Goal: Information Seeking & Learning: Understand process/instructions

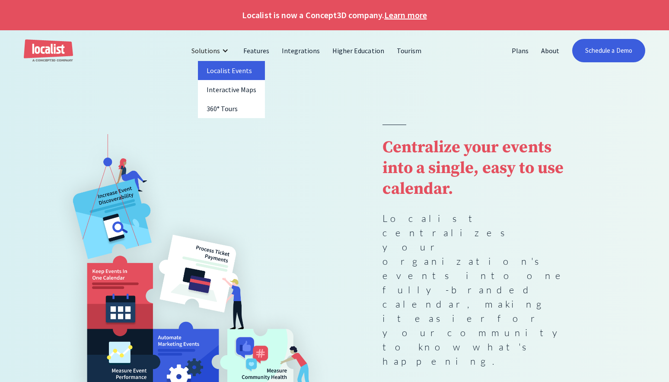
click at [226, 70] on link "Localist Events" at bounding box center [231, 70] width 67 height 19
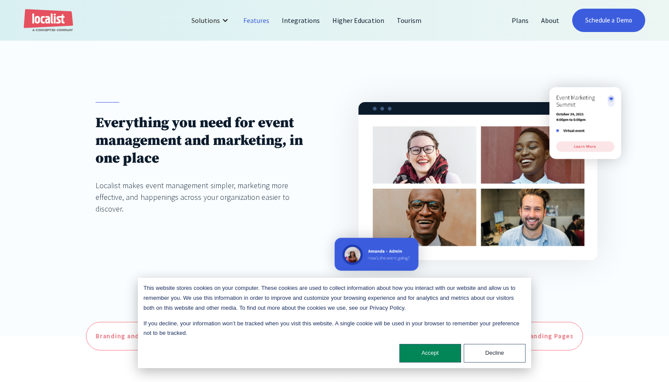
scroll to position [95, 0]
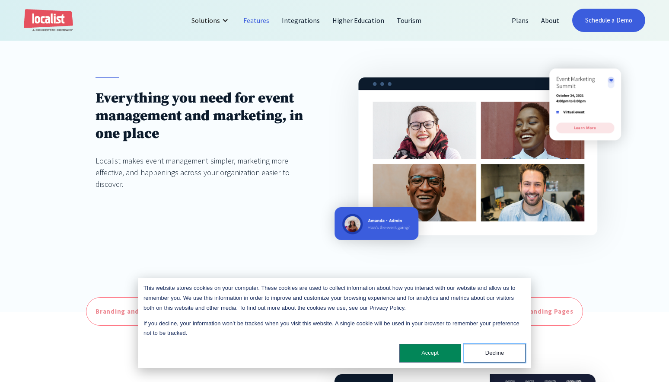
click at [495, 358] on button "Decline" at bounding box center [495, 353] width 62 height 19
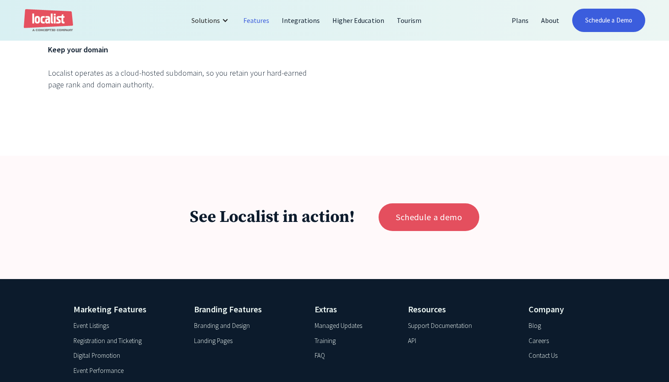
scroll to position [3435, 0]
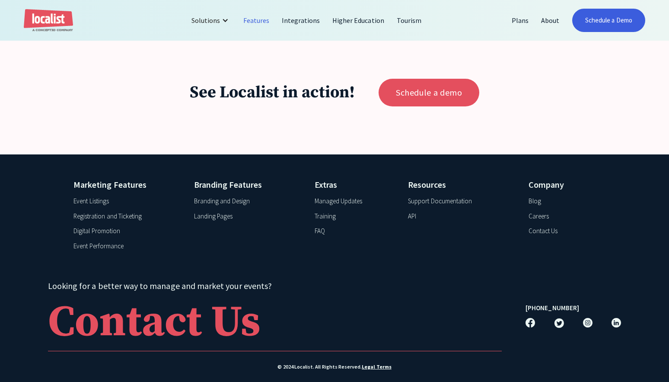
click at [416, 196] on div "Support Documentation" at bounding box center [440, 201] width 64 height 10
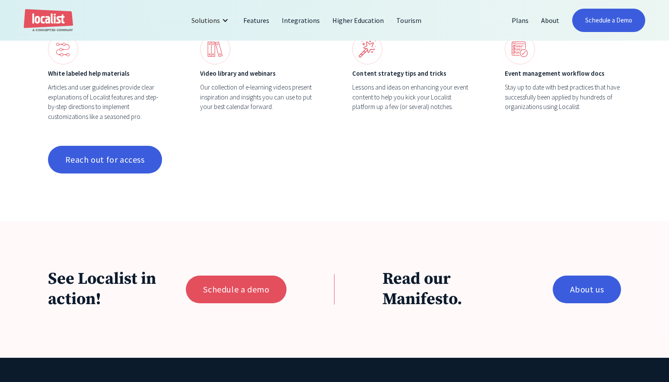
scroll to position [980, 0]
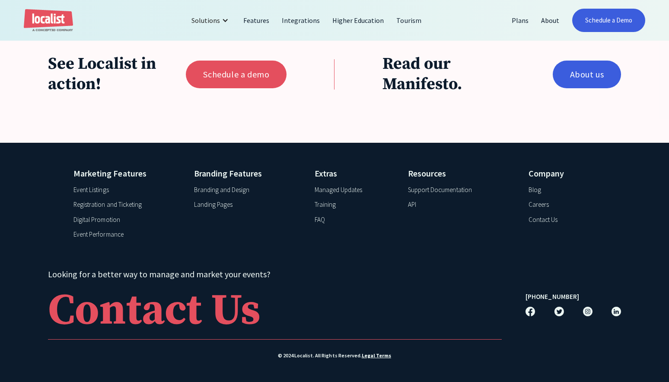
click at [436, 186] on div "Support Documentation" at bounding box center [440, 190] width 64 height 10
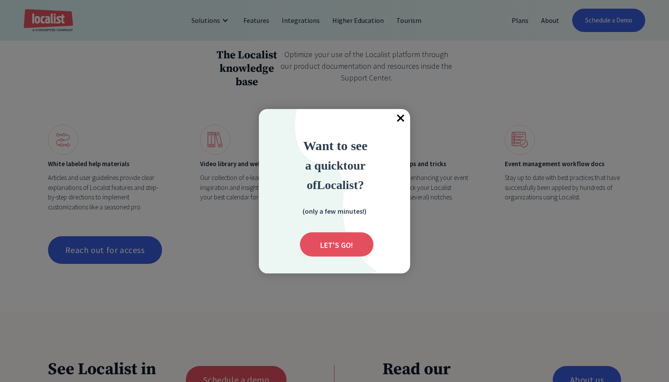
click at [149, 240] on div at bounding box center [334, 191] width 669 height 382
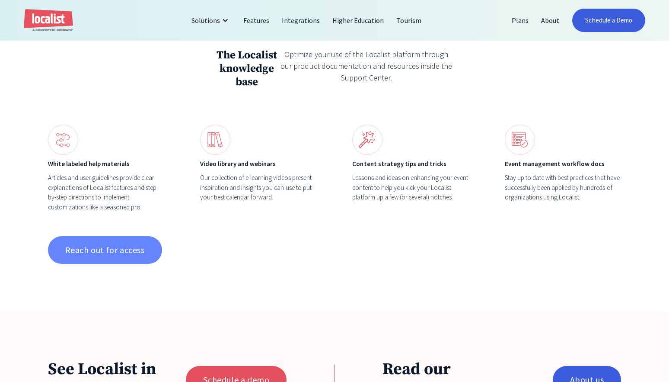
click at [150, 246] on link "Reach out for access" at bounding box center [105, 250] width 114 height 28
